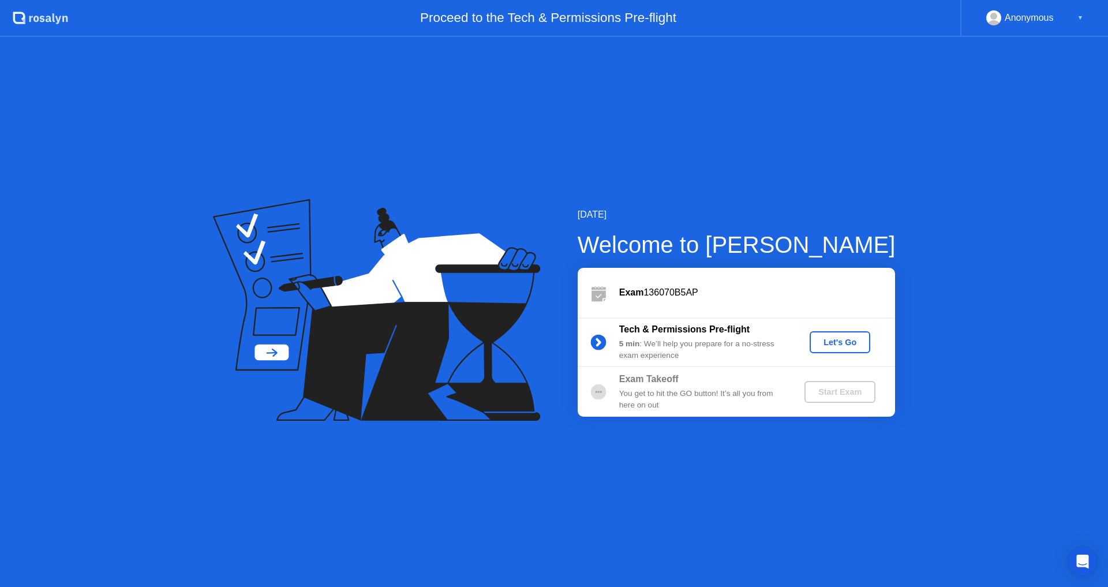
click at [846, 349] on button "Let's Go" at bounding box center [840, 342] width 61 height 22
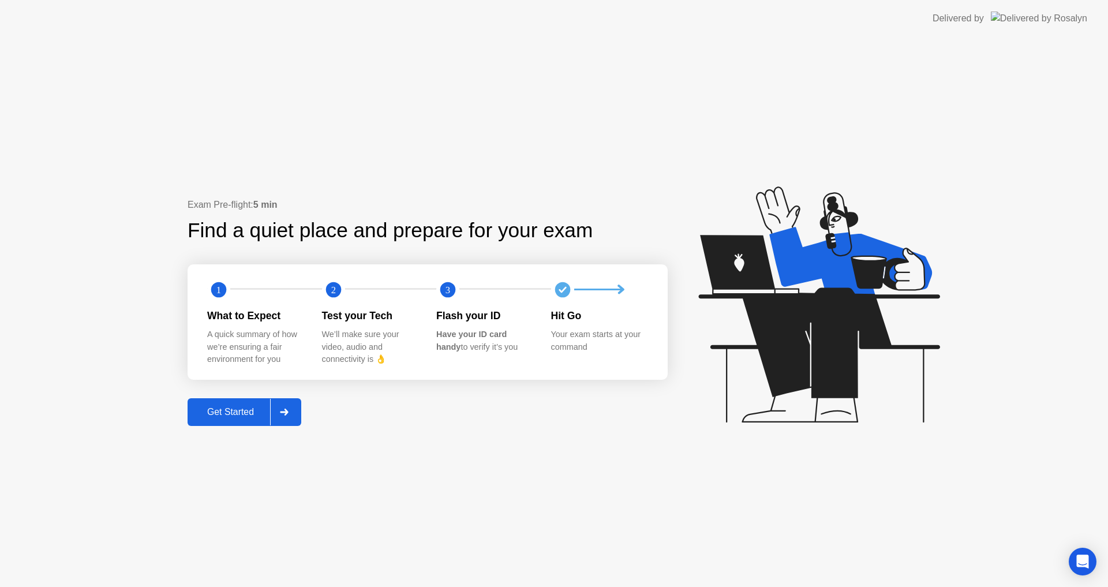
click at [245, 423] on button "Get Started" at bounding box center [245, 412] width 114 height 28
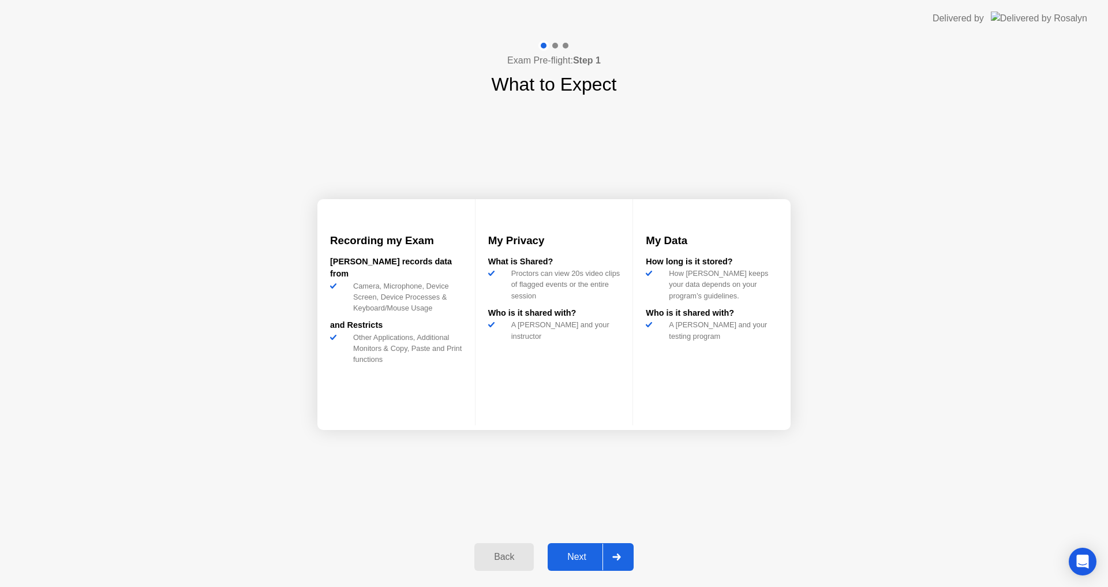
click at [570, 562] on div "Next" at bounding box center [576, 557] width 51 height 10
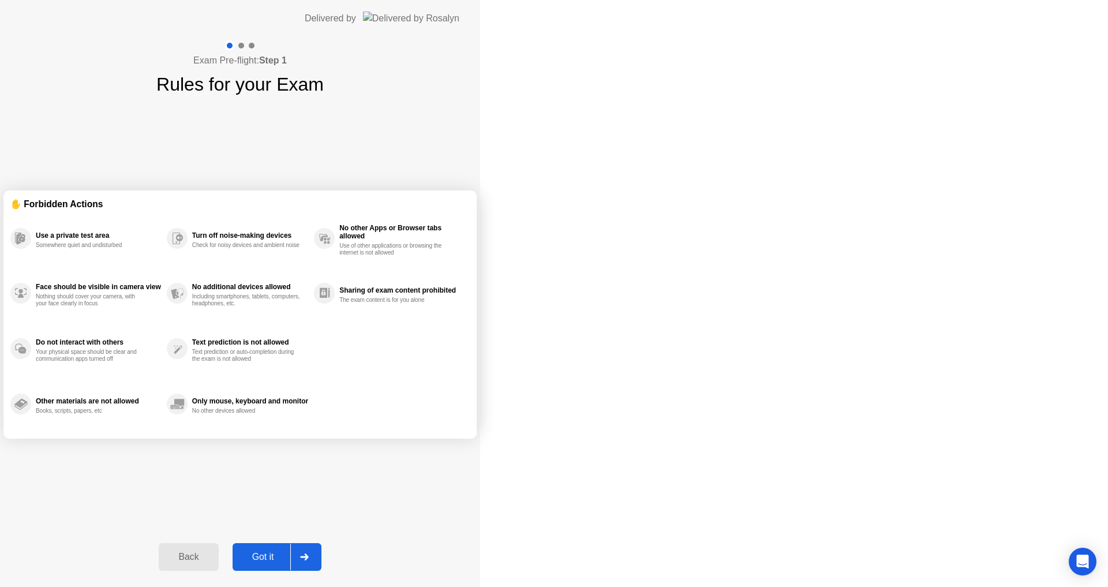
click at [290, 562] on div "Got it" at bounding box center [263, 557] width 54 height 10
select select "Available cameras"
select select "Available speakers"
select select "Available microphones"
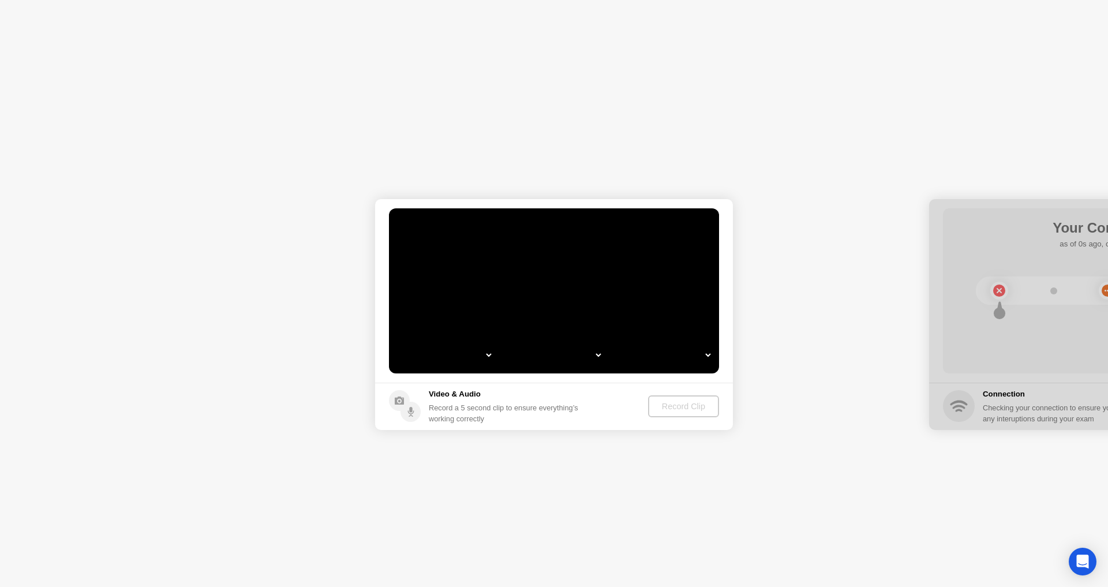
select select "*"
select select "**********"
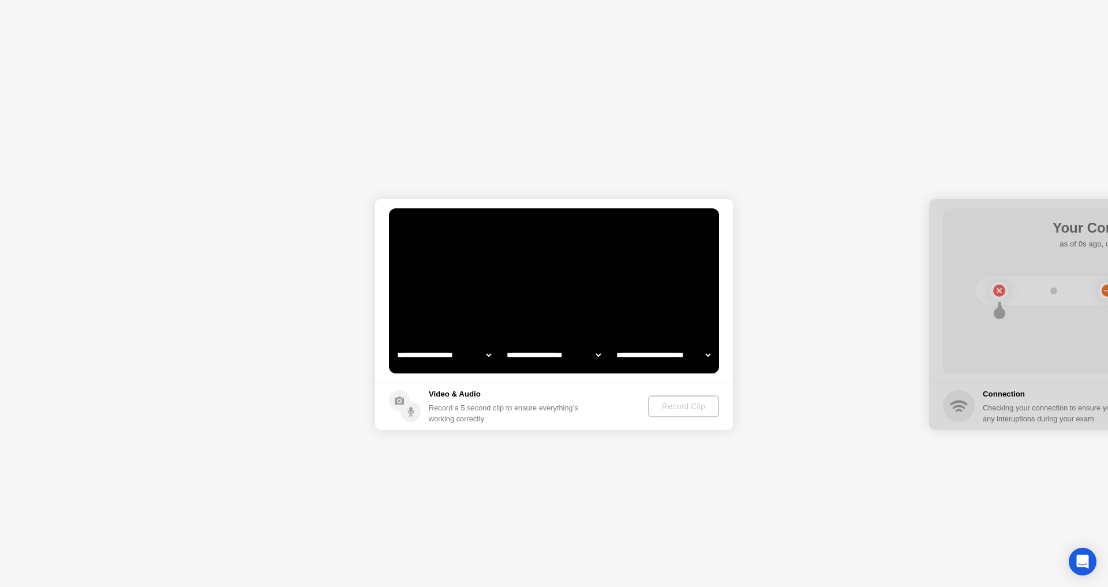
select select "*******"
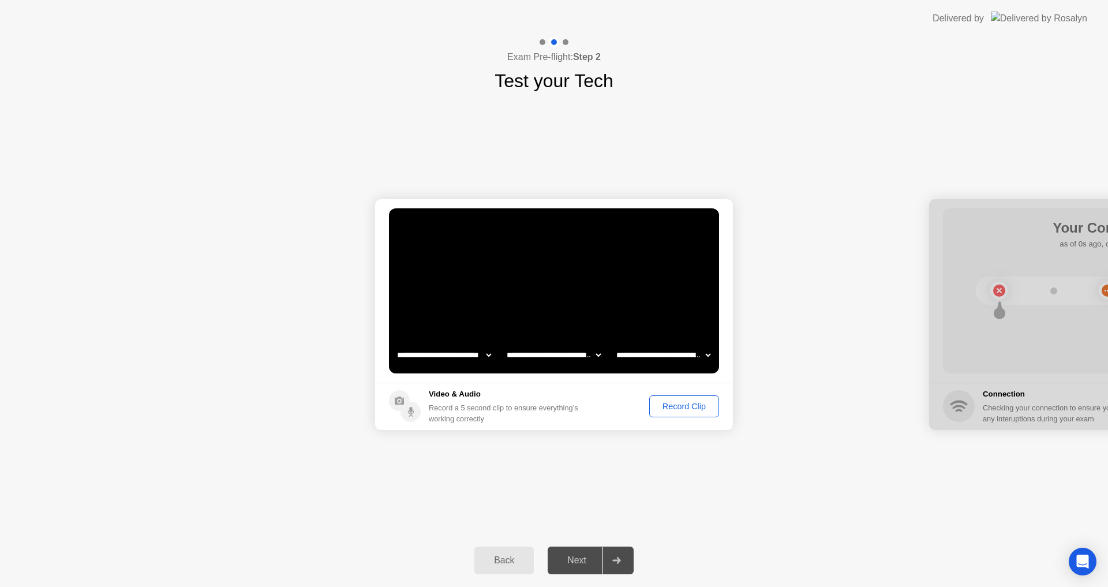
click at [665, 411] on div "Record Clip" at bounding box center [684, 406] width 62 height 9
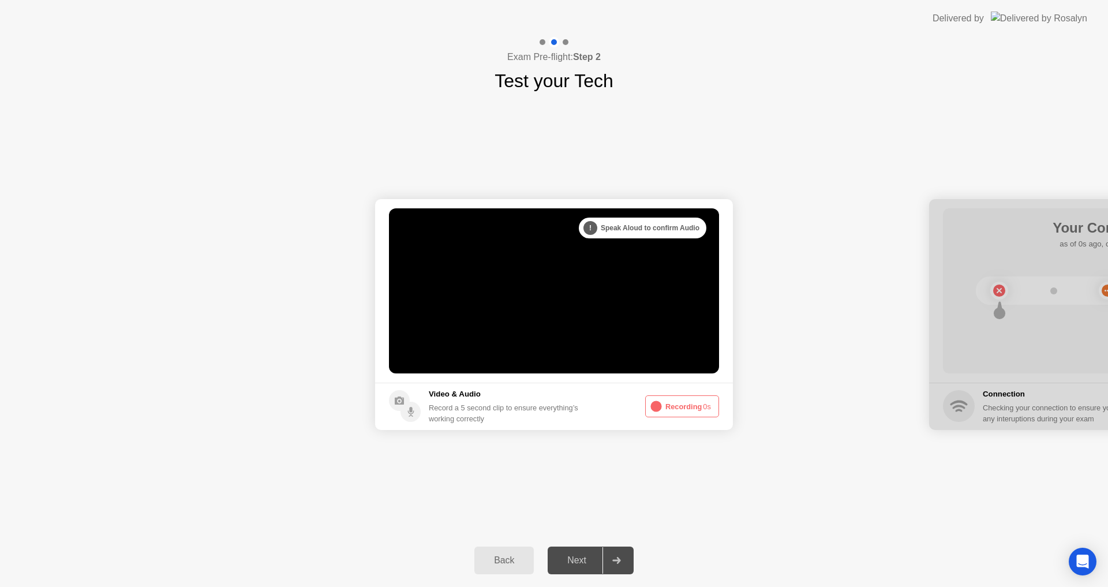
click at [665, 411] on button "Recording 0s" at bounding box center [682, 406] width 74 height 22
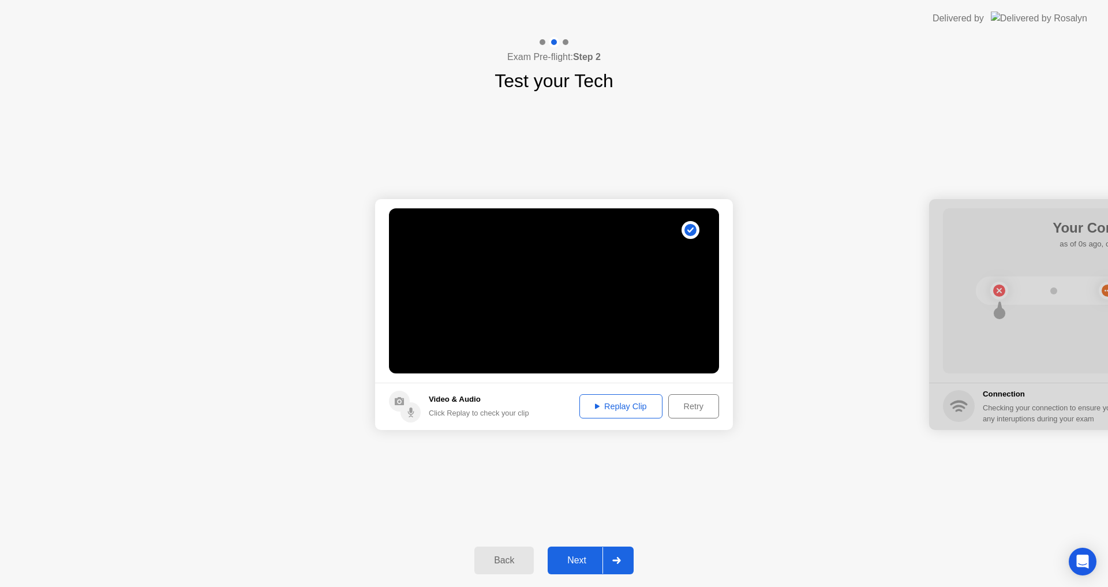
click at [678, 411] on div "Retry" at bounding box center [693, 406] width 43 height 9
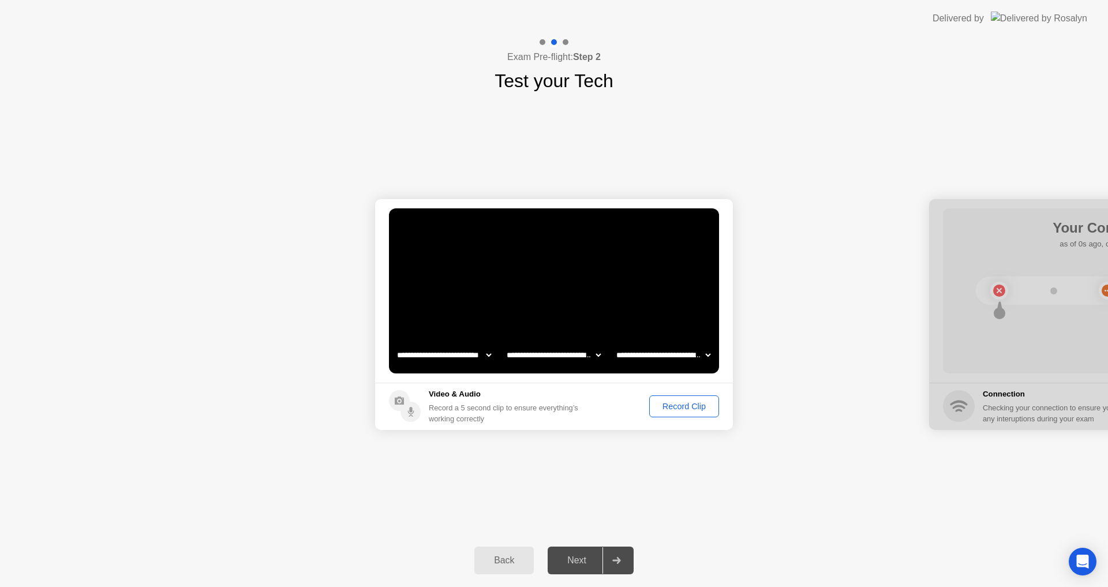
click at [678, 411] on div "Record Clip" at bounding box center [684, 406] width 62 height 9
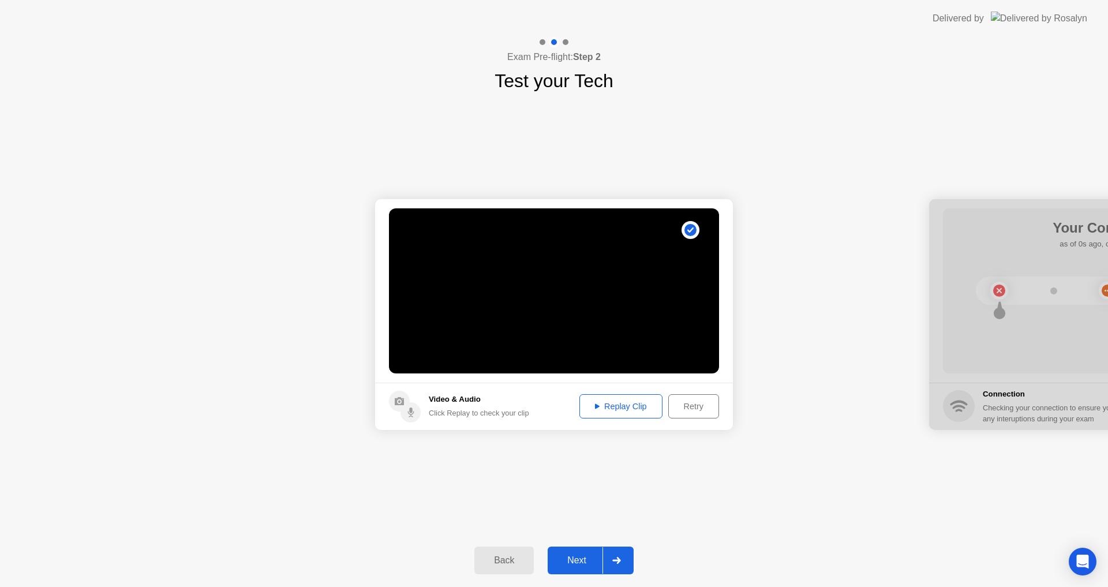
click at [575, 557] on div "Next" at bounding box center [576, 560] width 51 height 10
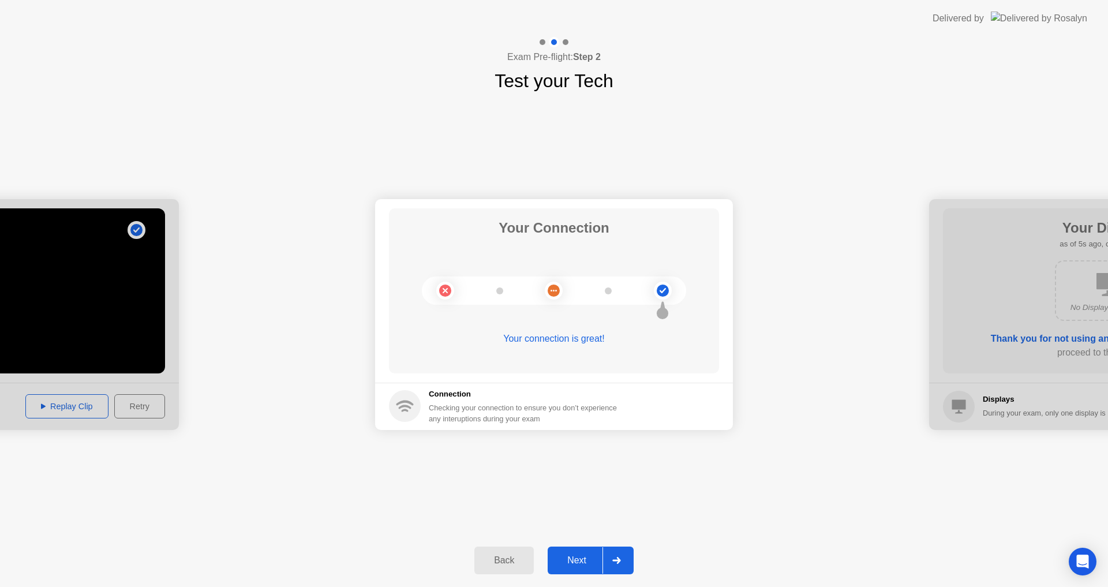
click at [568, 557] on div "Next" at bounding box center [576, 560] width 51 height 10
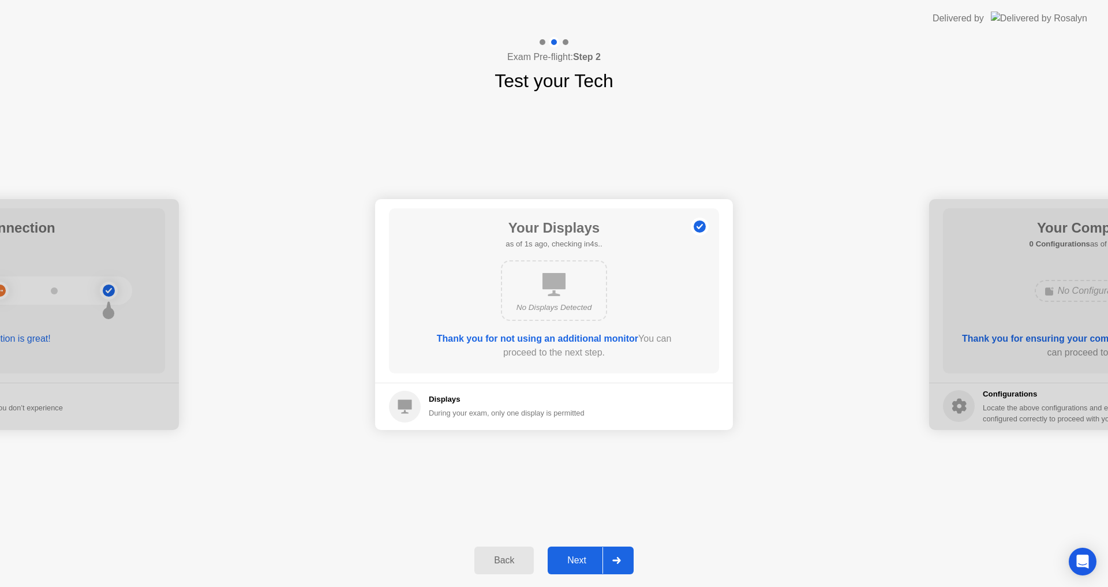
click at [568, 557] on div "Next" at bounding box center [576, 560] width 51 height 10
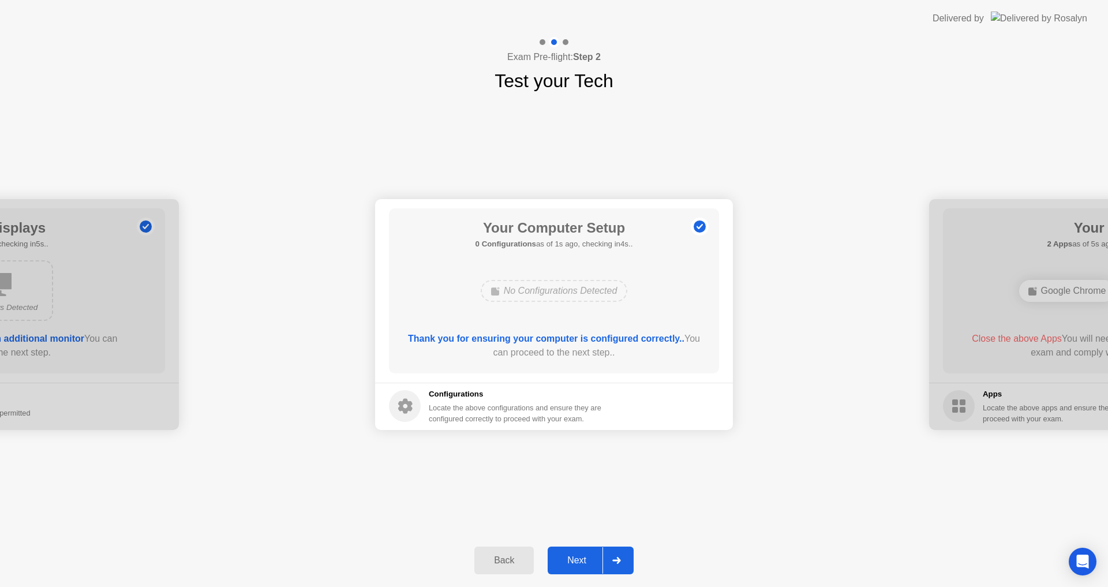
click at [568, 557] on div "Next" at bounding box center [576, 560] width 51 height 10
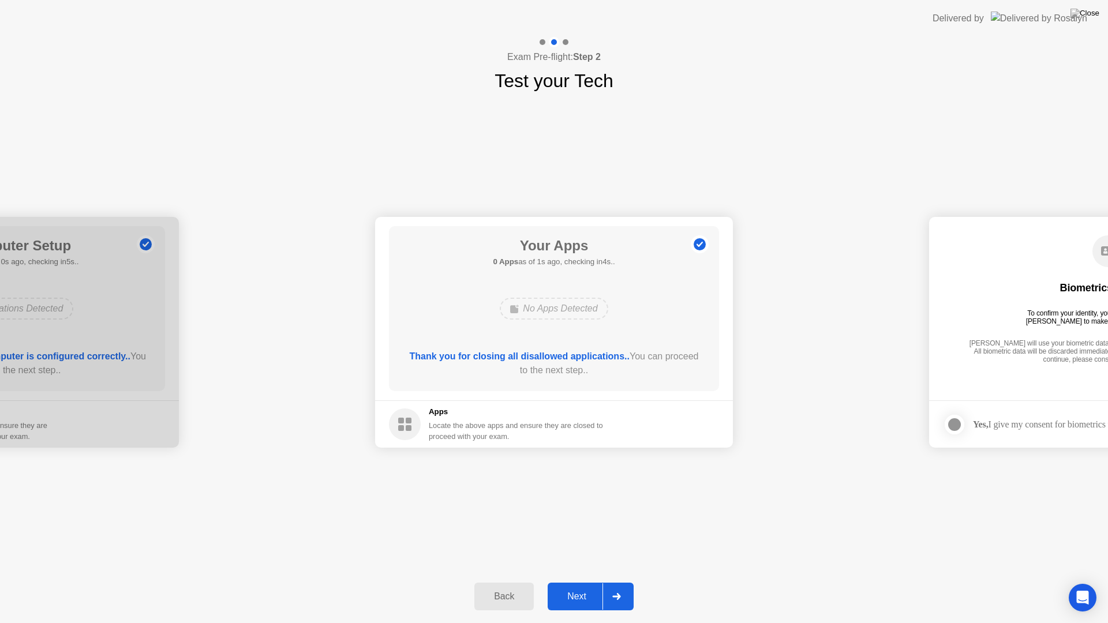
click at [589, 586] on div "Next" at bounding box center [576, 597] width 51 height 10
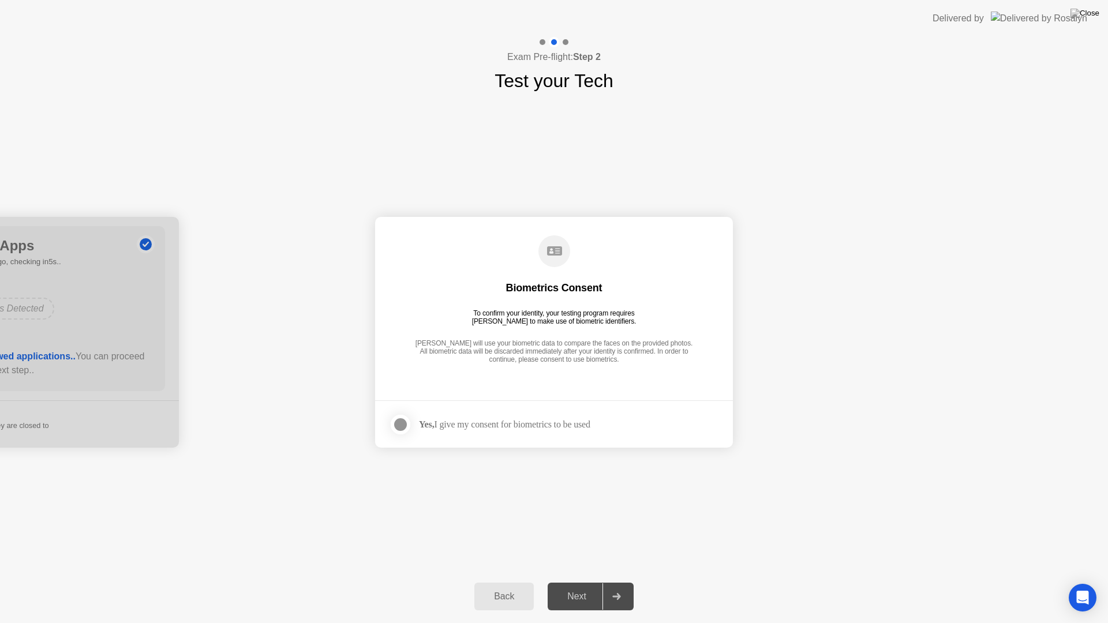
click at [405, 428] on div at bounding box center [401, 425] width 14 height 14
click at [555, 586] on button "Next" at bounding box center [591, 597] width 86 height 28
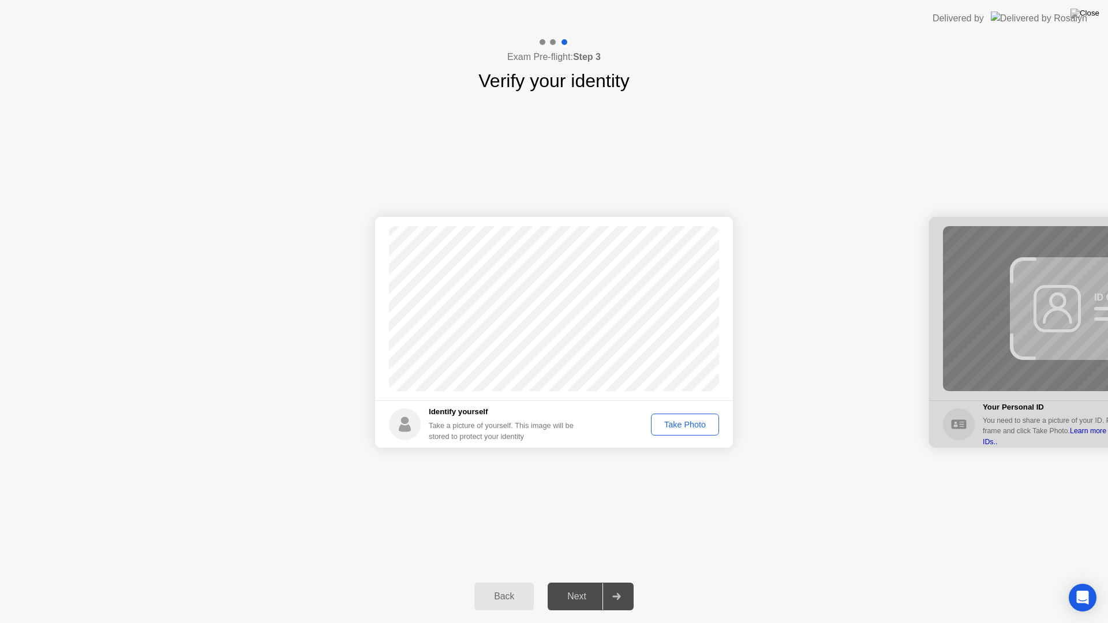
click at [669, 429] on div "Take Photo" at bounding box center [685, 424] width 60 height 9
click at [581, 586] on button "Next" at bounding box center [591, 597] width 86 height 28
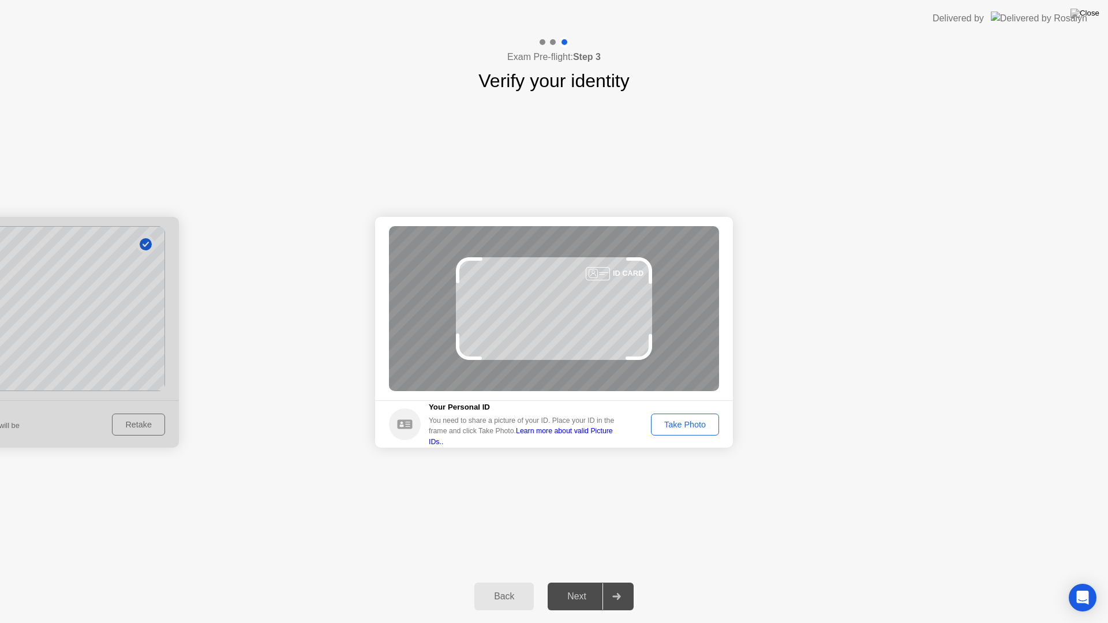
click at [689, 421] on div "Take Photo" at bounding box center [685, 424] width 60 height 9
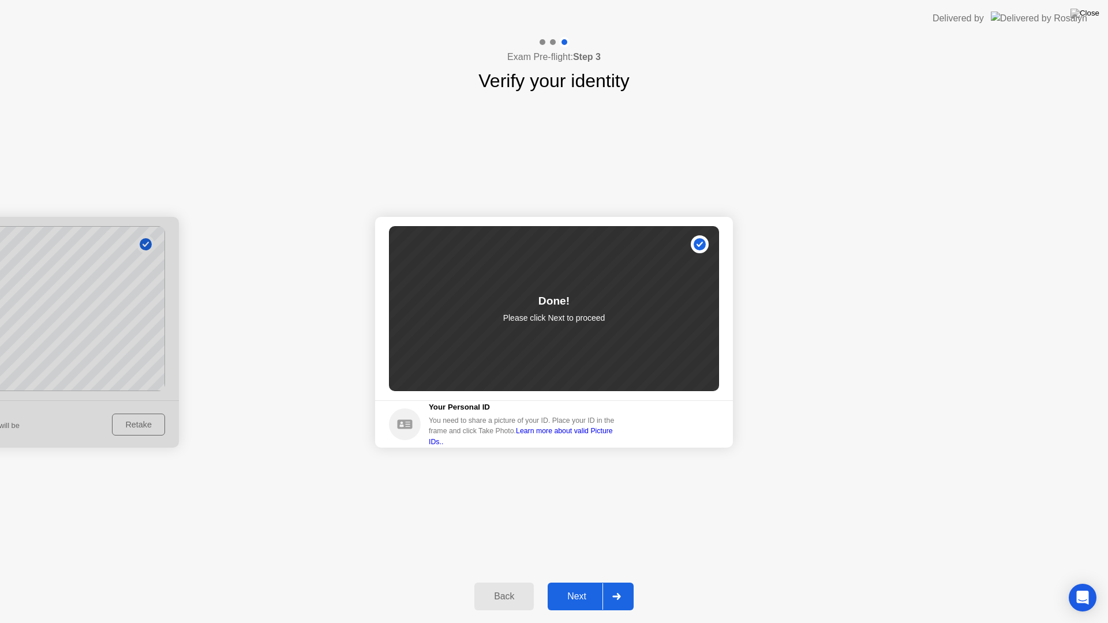
click at [576, 586] on div "Next" at bounding box center [576, 597] width 51 height 10
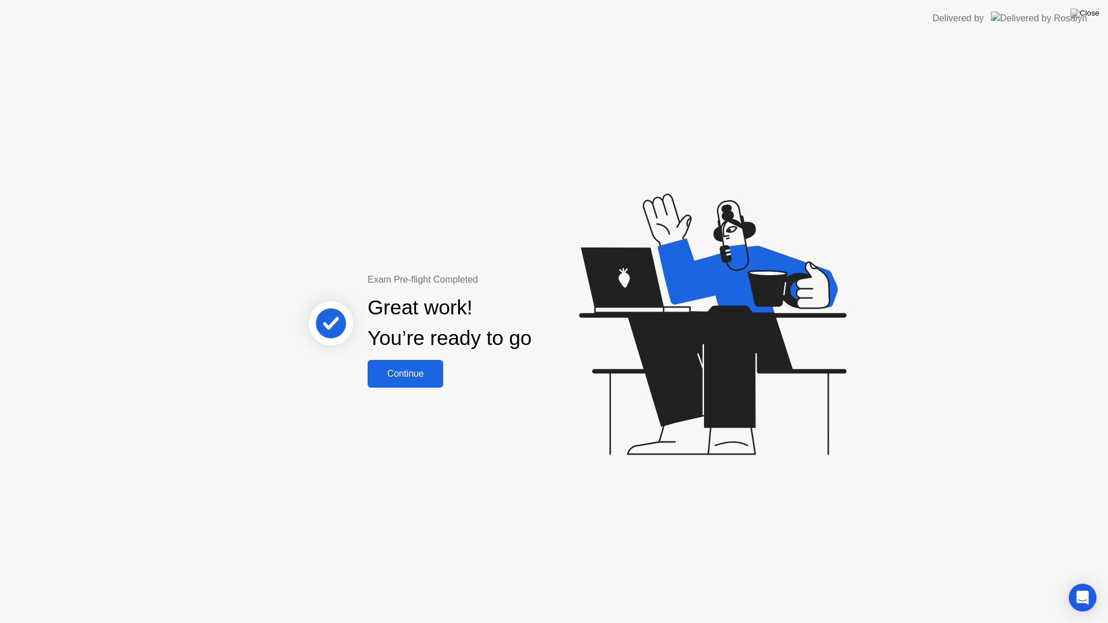
drag, startPoint x: 405, startPoint y: 345, endPoint x: 541, endPoint y: 399, distance: 147.4
click at [413, 369] on div "Continue" at bounding box center [405, 374] width 69 height 10
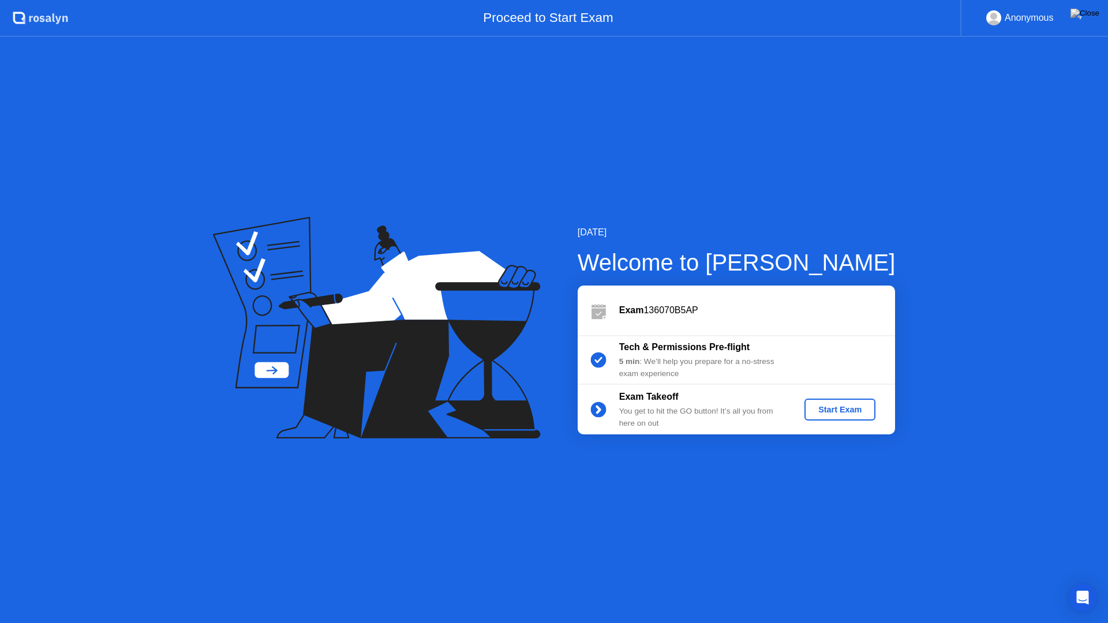
click at [841, 406] on div "Start Exam" at bounding box center [840, 409] width 62 height 9
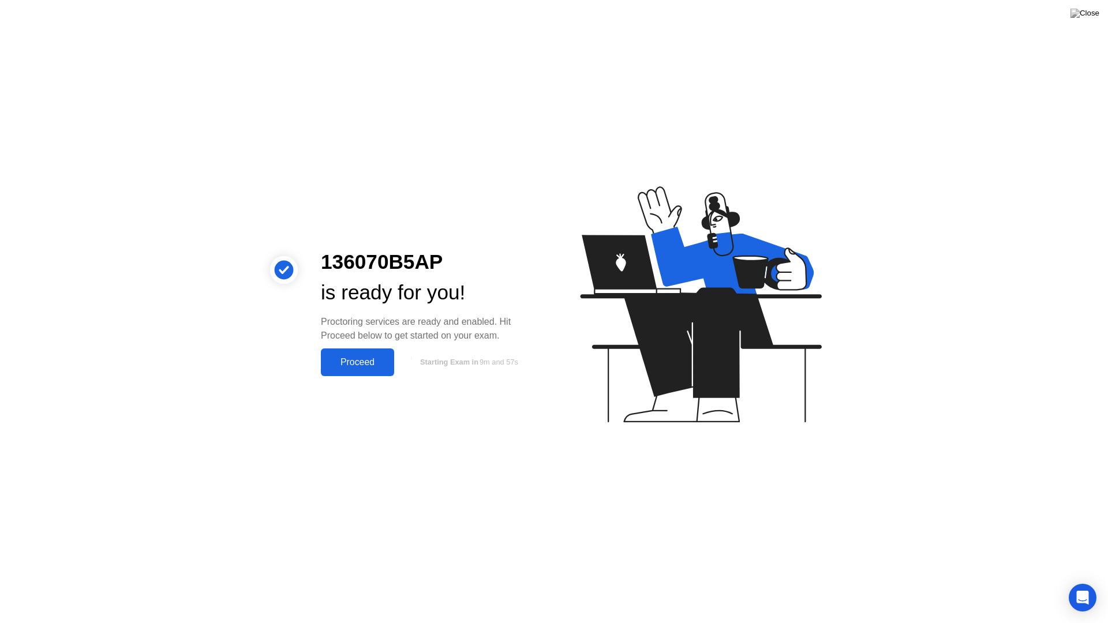
drag, startPoint x: 348, startPoint y: 361, endPoint x: 358, endPoint y: 375, distance: 16.5
click at [349, 364] on div "Proceed" at bounding box center [357, 362] width 66 height 10
